Goal: Task Accomplishment & Management: Complete application form

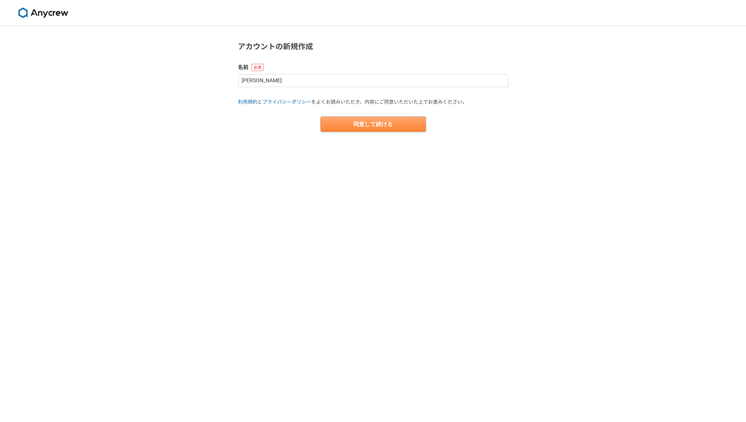
click at [388, 128] on button "同意して続ける" at bounding box center [372, 124] width 105 height 15
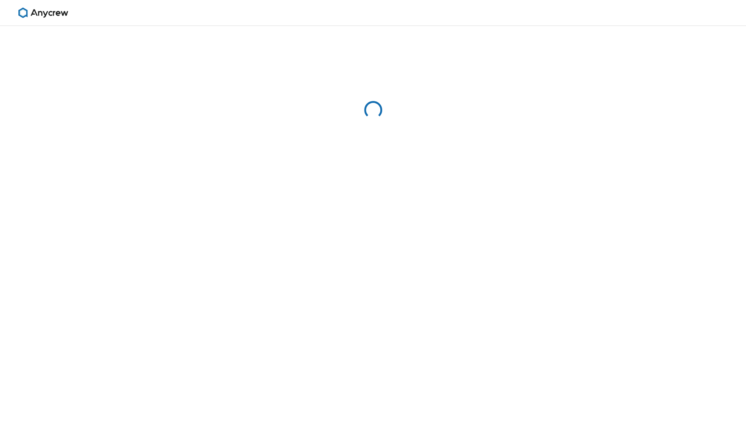
select select "13"
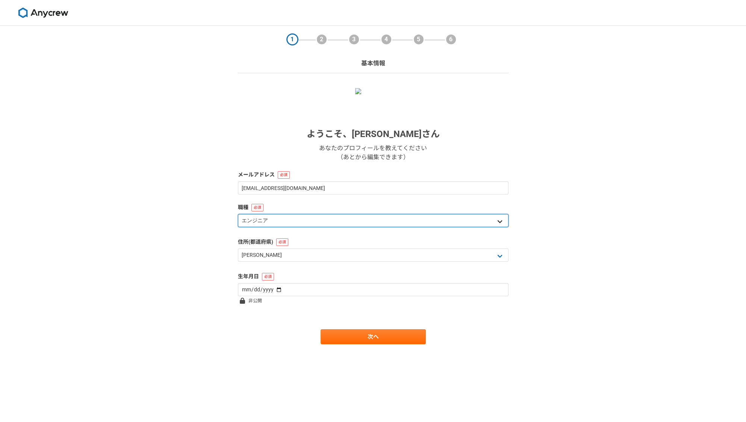
click at [388, 215] on select "エンジニア デザイナー ライター 営業 マーケティング 企画・事業開発 バックオフィス その他" at bounding box center [373, 220] width 270 height 13
select select "2"
click at [238, 214] on select "エンジニア デザイナー ライター 営業 マーケティング 企画・事業開発 バックオフィス その他" at bounding box center [373, 220] width 270 height 13
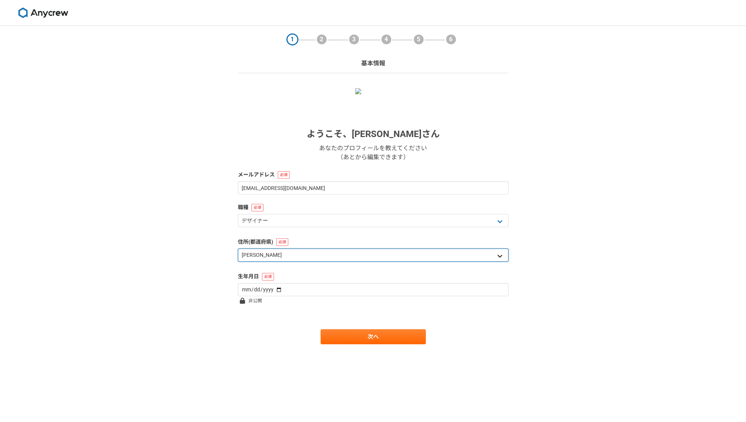
click at [356, 261] on select "北海道 青森県 岩手県 宮城県 秋田県 山形県 福島県 茨城県 栃木県 群馬県 埼玉県 千葉県 東京都 神奈川県 新潟県 富山県 石川県 福井県 山梨県 長野…" at bounding box center [373, 255] width 270 height 13
select select "40"
click at [238, 249] on select "北海道 青森県 岩手県 宮城県 秋田県 山形県 福島県 茨城県 栃木県 群馬県 埼玉県 千葉県 東京都 神奈川県 新潟県 富山県 石川県 福井県 山梨県 長野…" at bounding box center [373, 255] width 270 height 13
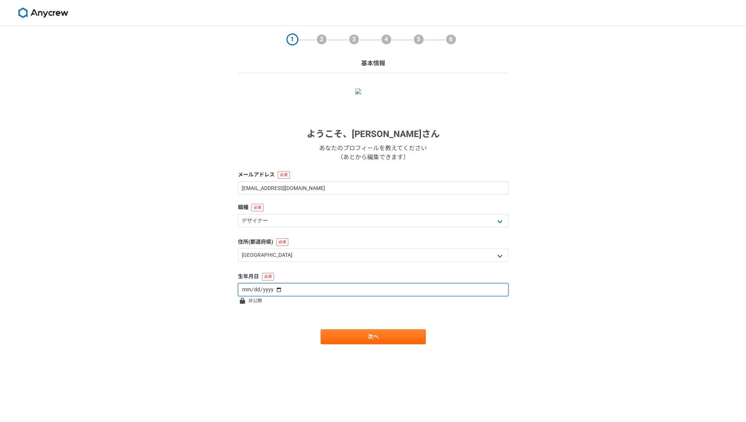
click at [320, 289] on input "date" at bounding box center [373, 289] width 270 height 13
type input "1975-10-18"
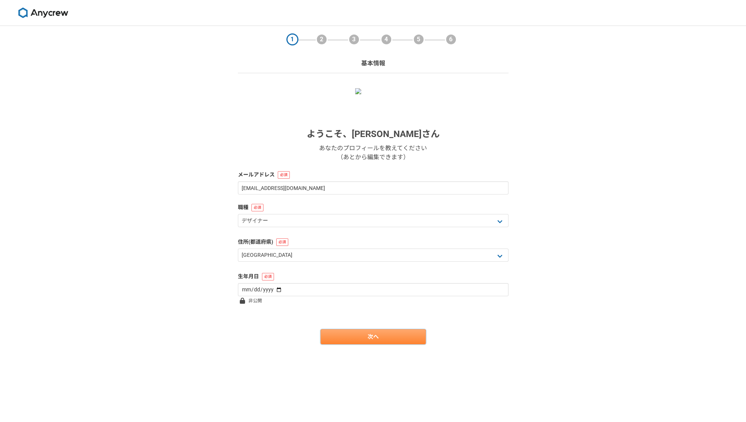
click at [366, 340] on link "次へ" at bounding box center [372, 336] width 105 height 15
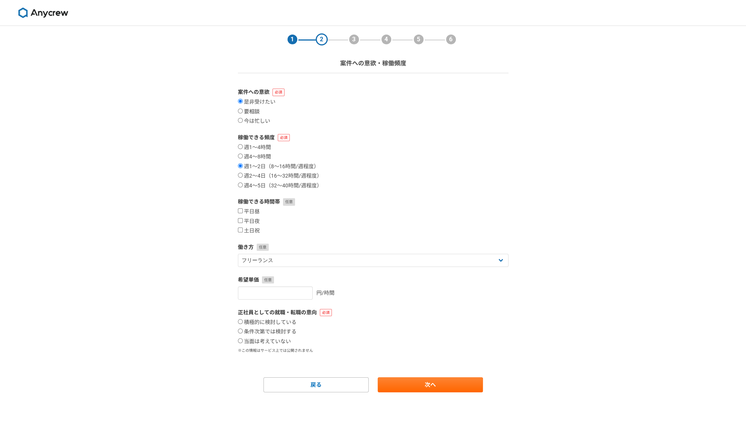
click at [239, 111] on input "要相談" at bounding box center [240, 111] width 5 height 5
radio input "true"
click at [239, 176] on input "週2〜4日（16〜32時間/週程度）" at bounding box center [240, 175] width 5 height 5
radio input "true"
click at [239, 210] on input "平日昼" at bounding box center [240, 210] width 5 height 5
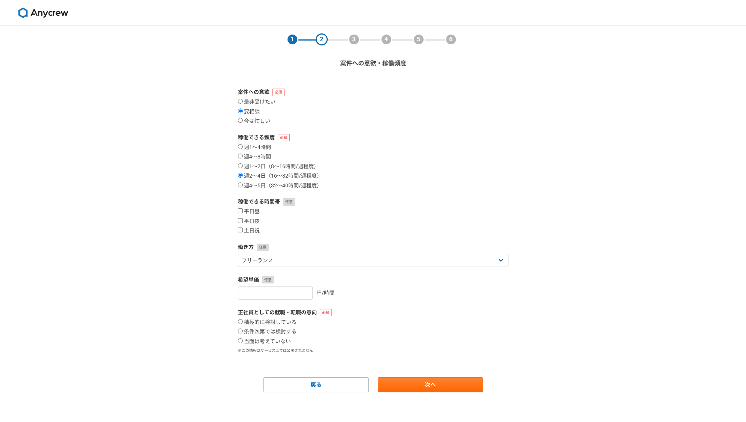
checkbox input "true"
click at [239, 219] on input "平日夜" at bounding box center [240, 220] width 5 height 5
checkbox input "true"
click at [239, 230] on input "土日祝" at bounding box center [240, 230] width 5 height 5
checkbox input "true"
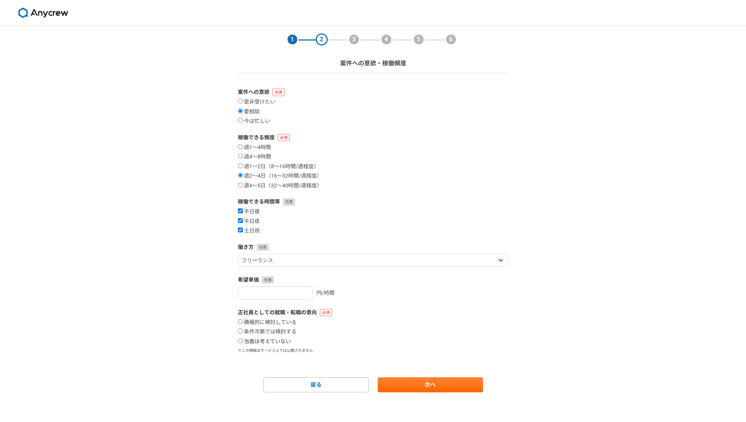
click at [240, 342] on input "当面は考えていない" at bounding box center [240, 340] width 5 height 5
radio input "true"
click at [413, 390] on link "次へ" at bounding box center [430, 385] width 105 height 15
select select
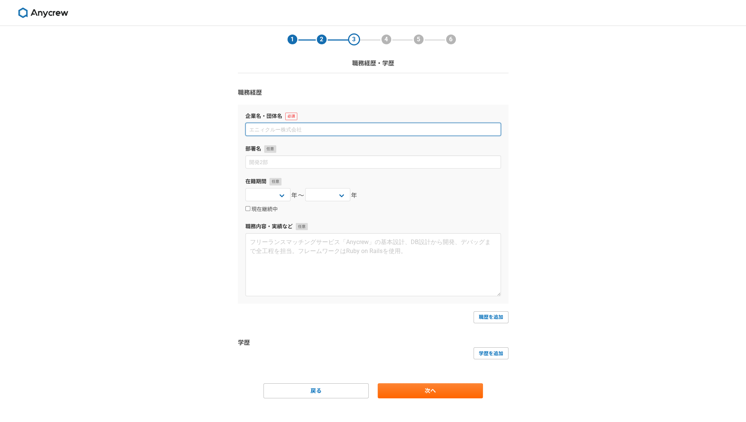
click at [317, 132] on input at bounding box center [372, 129] width 255 height 13
type input "nikodesign"
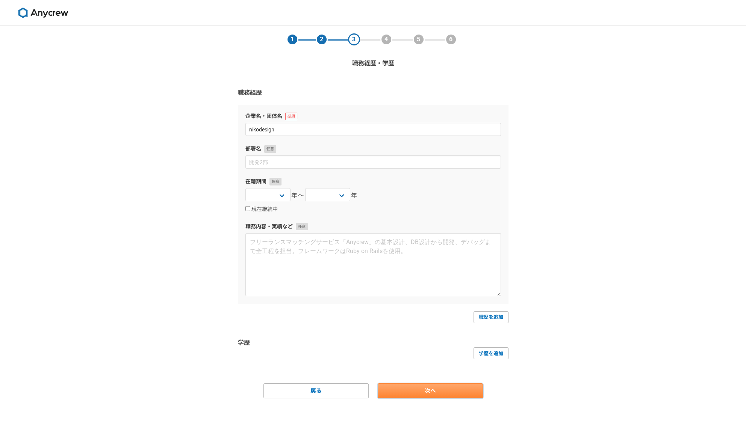
click at [454, 389] on link "次へ" at bounding box center [430, 391] width 105 height 15
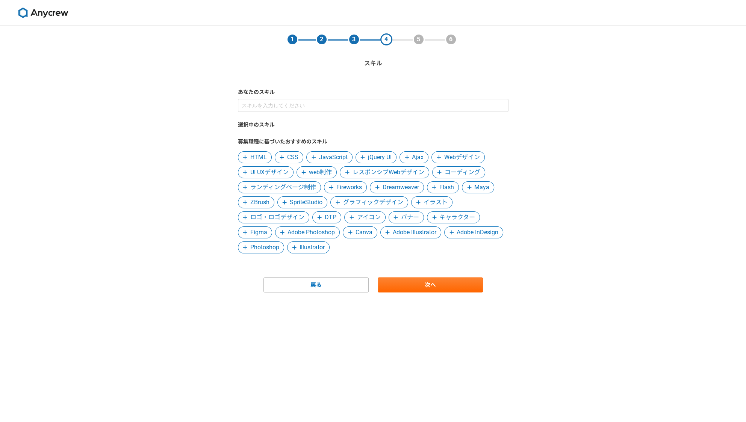
click at [368, 204] on span "グラフィックデザイン" at bounding box center [373, 202] width 60 height 9
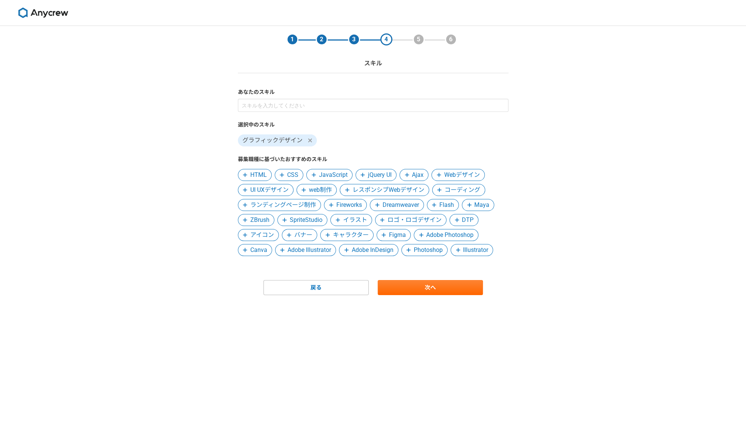
click at [398, 218] on span "ロゴ・ロゴデザイン" at bounding box center [414, 220] width 54 height 9
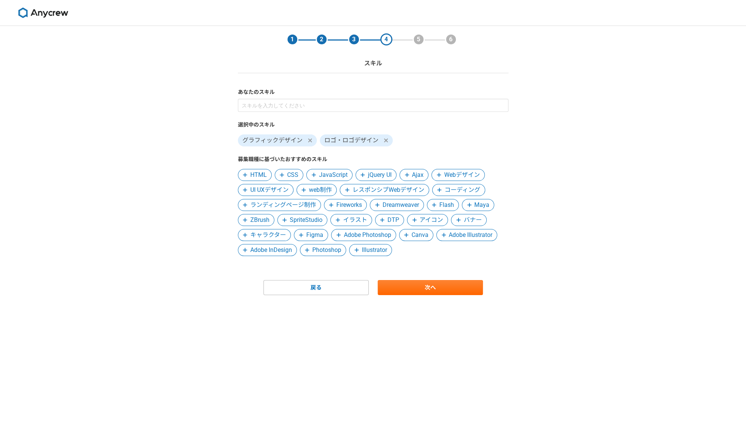
click at [364, 238] on span "Adobe Photoshop" at bounding box center [367, 235] width 47 height 9
click at [404, 233] on span "Adobe Illustrator" at bounding box center [403, 235] width 44 height 9
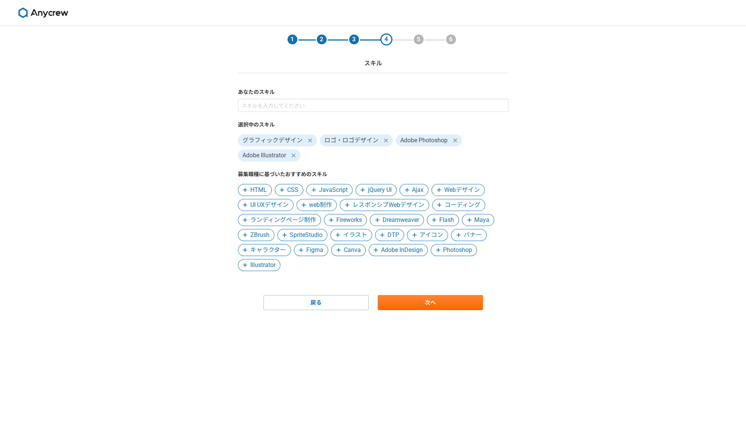
click at [453, 249] on span "Photoshop" at bounding box center [457, 250] width 29 height 9
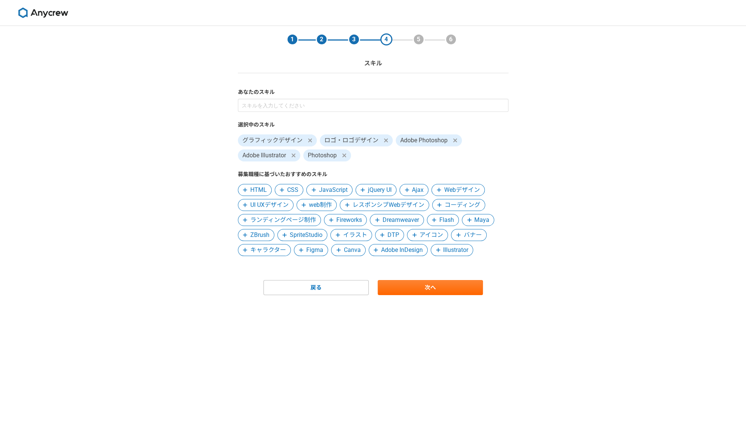
click at [458, 250] on span "Illustrator" at bounding box center [455, 250] width 25 height 9
click at [446, 289] on link "次へ" at bounding box center [430, 287] width 105 height 15
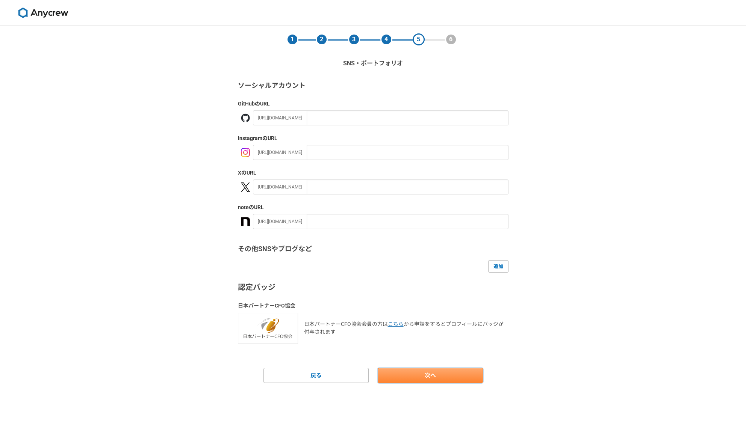
click at [438, 374] on link "次へ" at bounding box center [430, 375] width 105 height 15
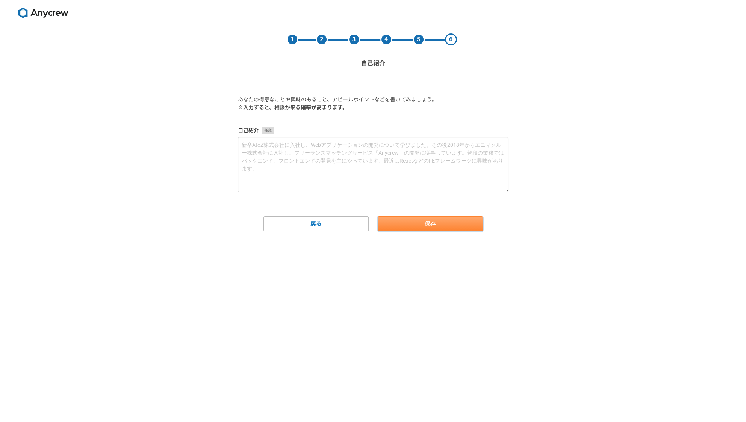
click at [422, 226] on button "保存" at bounding box center [430, 223] width 105 height 15
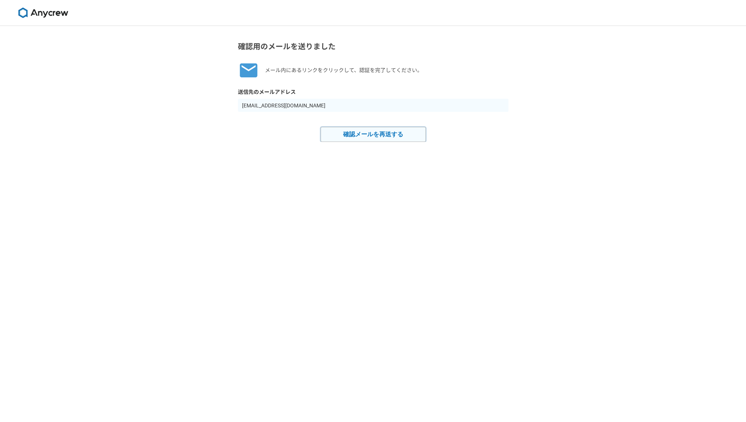
click at [371, 136] on button "確認メールを再送する" at bounding box center [372, 134] width 105 height 15
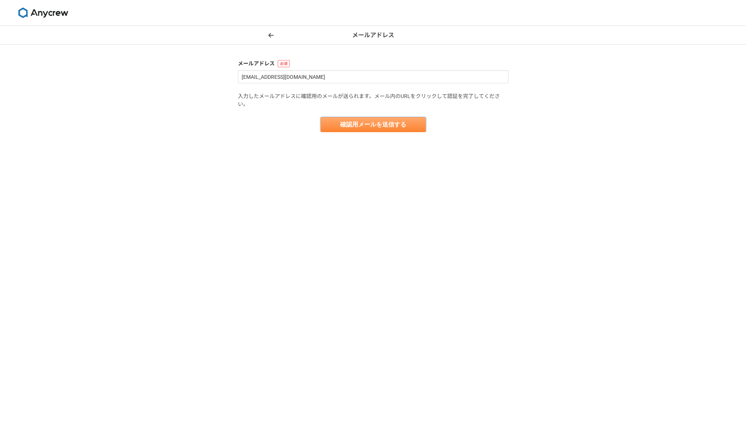
click at [364, 127] on button "確認用メールを送信する" at bounding box center [372, 124] width 105 height 15
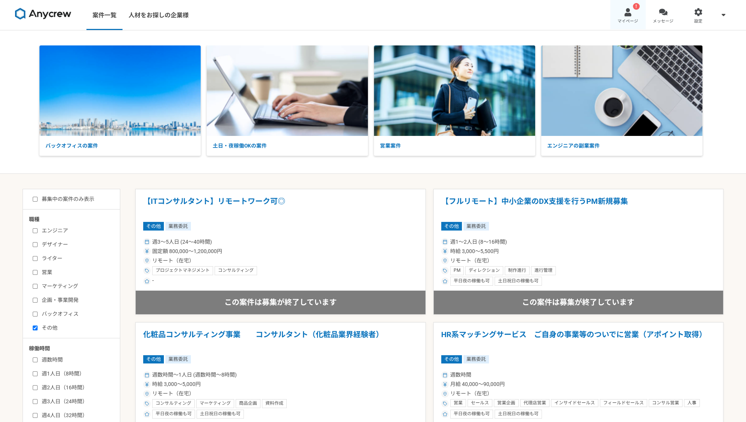
click at [630, 14] on div at bounding box center [627, 12] width 9 height 9
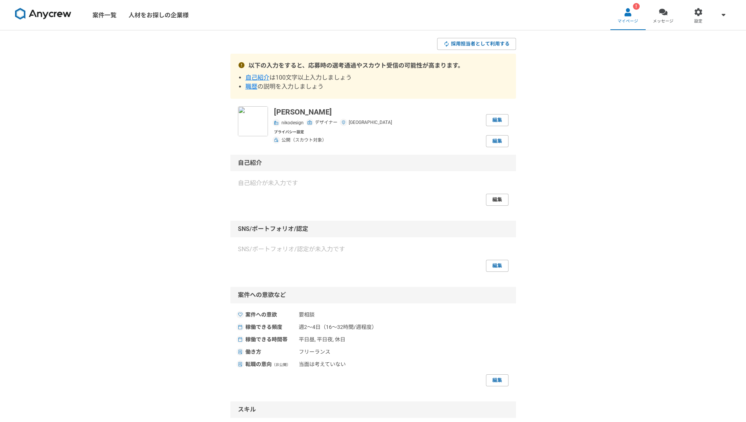
click at [505, 199] on link "編集" at bounding box center [497, 200] width 23 height 12
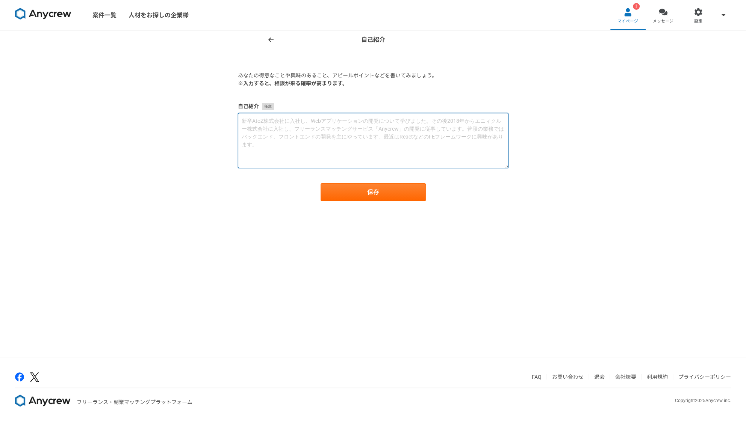
click at [325, 135] on textarea at bounding box center [373, 140] width 270 height 55
paste textarea "主にサイン（看板）デザイン・設計を25年ほどしております。 現在は独立し、[GEOGRAPHIC_DATA]にて屋外広告、店舗内広告を中心に業務をしております。"
drag, startPoint x: 337, startPoint y: 121, endPoint x: 331, endPoint y: 121, distance: 5.3
click at [331, 121] on textarea "主にサイン（看板）デザイン・設計を25年ほどしております。 現在は独立し、[GEOGRAPHIC_DATA]にて屋外広告、店舗内広告を中心に業務をしております。" at bounding box center [373, 140] width 270 height 55
type textarea "主にサイン（看板）デザイン・設計を30年ほどしております。 現在は独立し、[GEOGRAPHIC_DATA]にて屋外広告、店舗内広告を中心に業務をしております。"
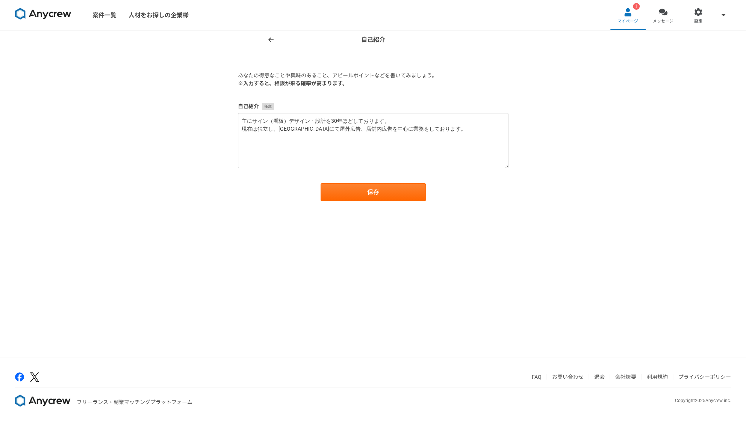
click at [250, 195] on div "保存" at bounding box center [373, 192] width 270 height 18
click at [374, 198] on button "保存" at bounding box center [372, 192] width 105 height 18
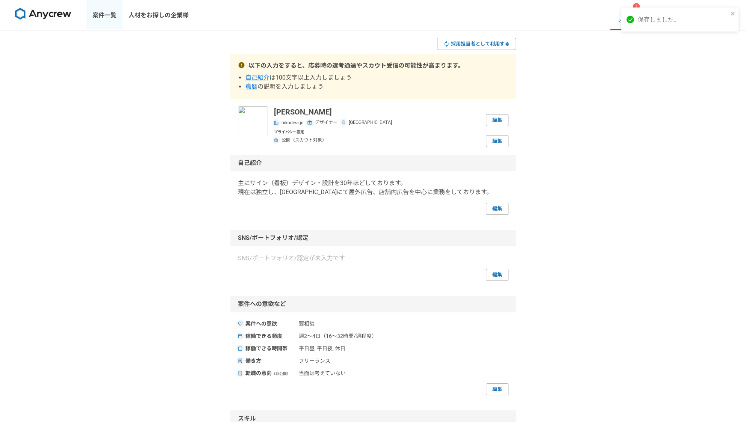
click at [101, 18] on link "案件一覧" at bounding box center [104, 15] width 36 height 30
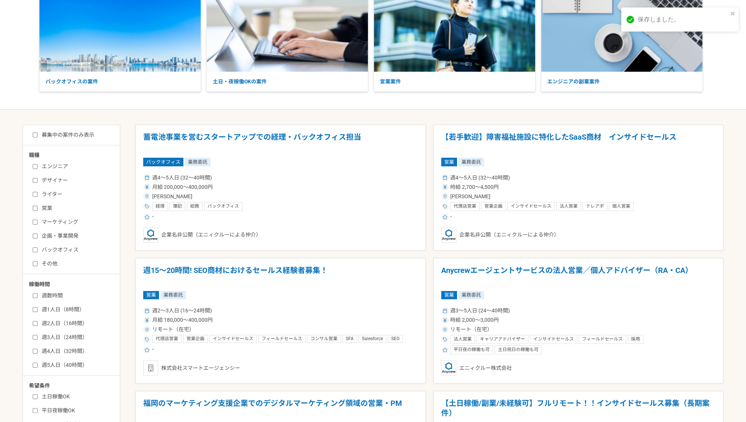
scroll to position [75, 0]
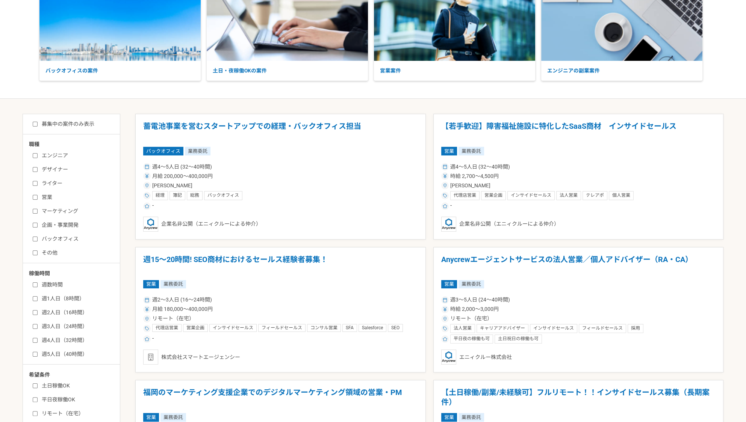
click at [36, 167] on input "デザイナー" at bounding box center [35, 169] width 5 height 5
checkbox input "true"
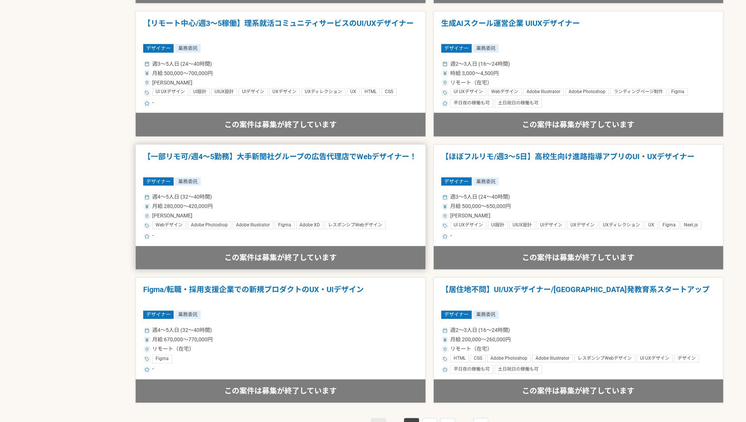
scroll to position [1165, 0]
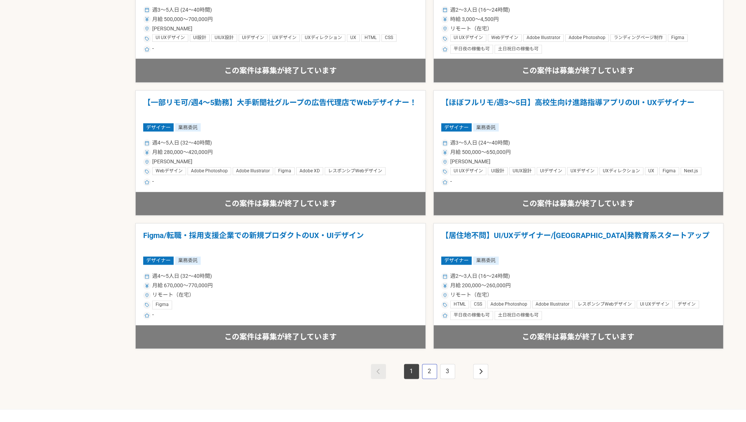
click at [433, 367] on link "2" at bounding box center [429, 371] width 15 height 15
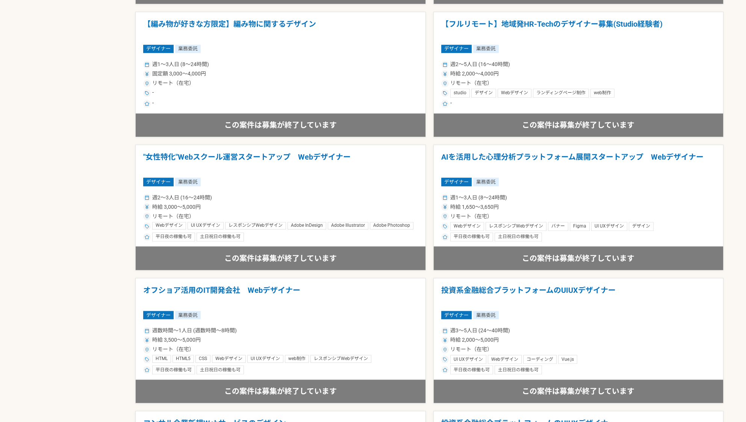
scroll to position [1127, 0]
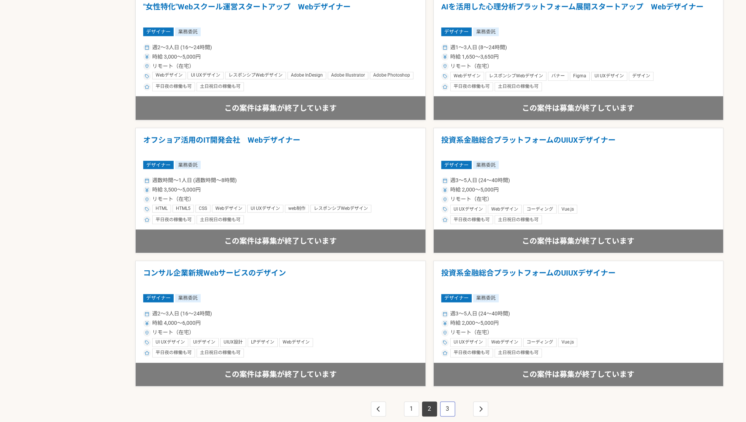
click at [449, 406] on link "3" at bounding box center [447, 409] width 15 height 15
